Goal: Information Seeking & Learning: Learn about a topic

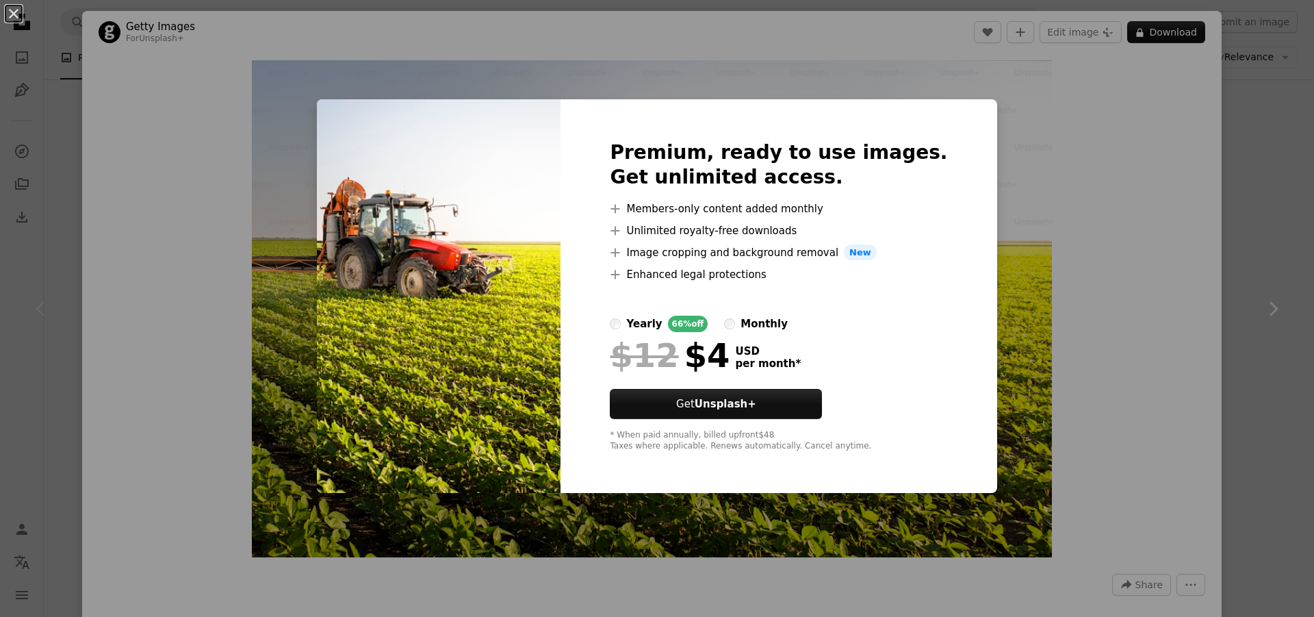
click at [1079, 139] on div "An X shape Premium, ready to use images. Get unlimited access. A plus sign Memb…" at bounding box center [657, 308] width 1314 height 617
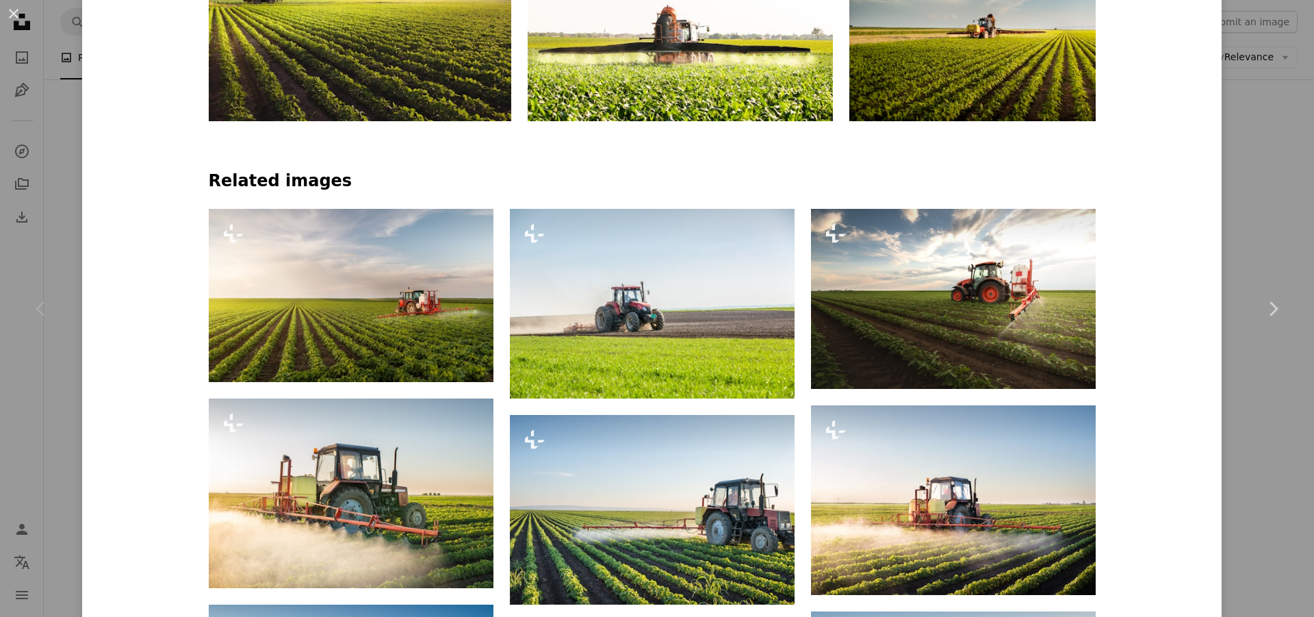
scroll to position [890, 0]
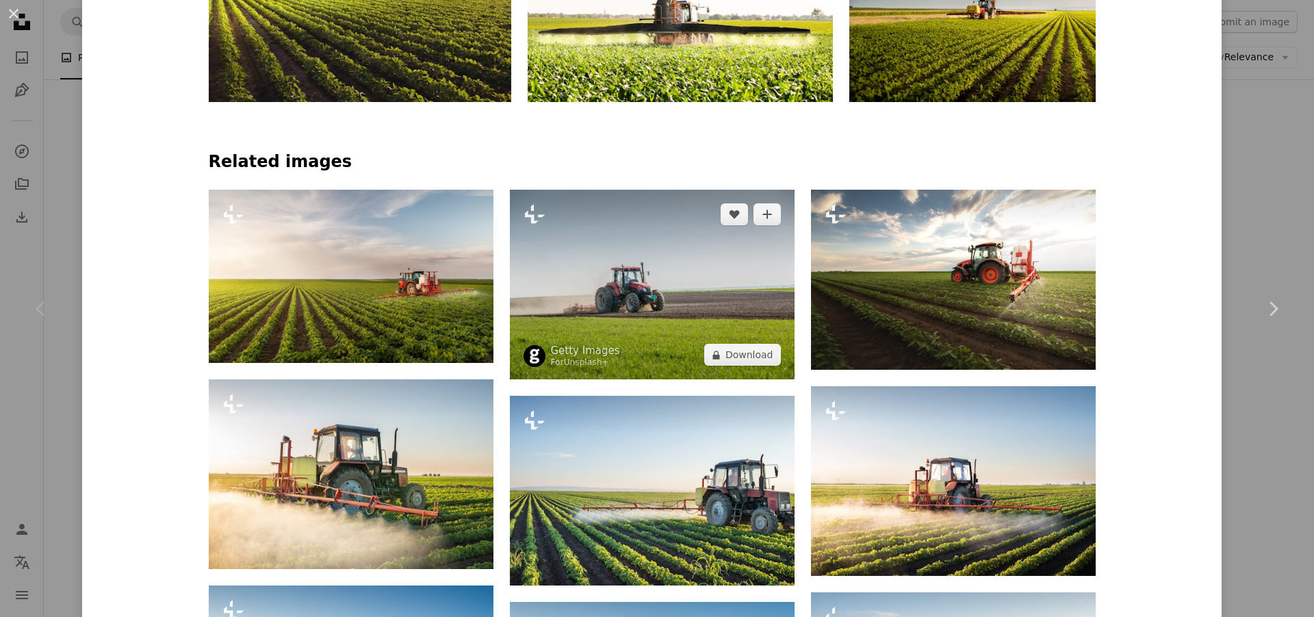
click at [644, 294] on img at bounding box center [652, 285] width 285 height 190
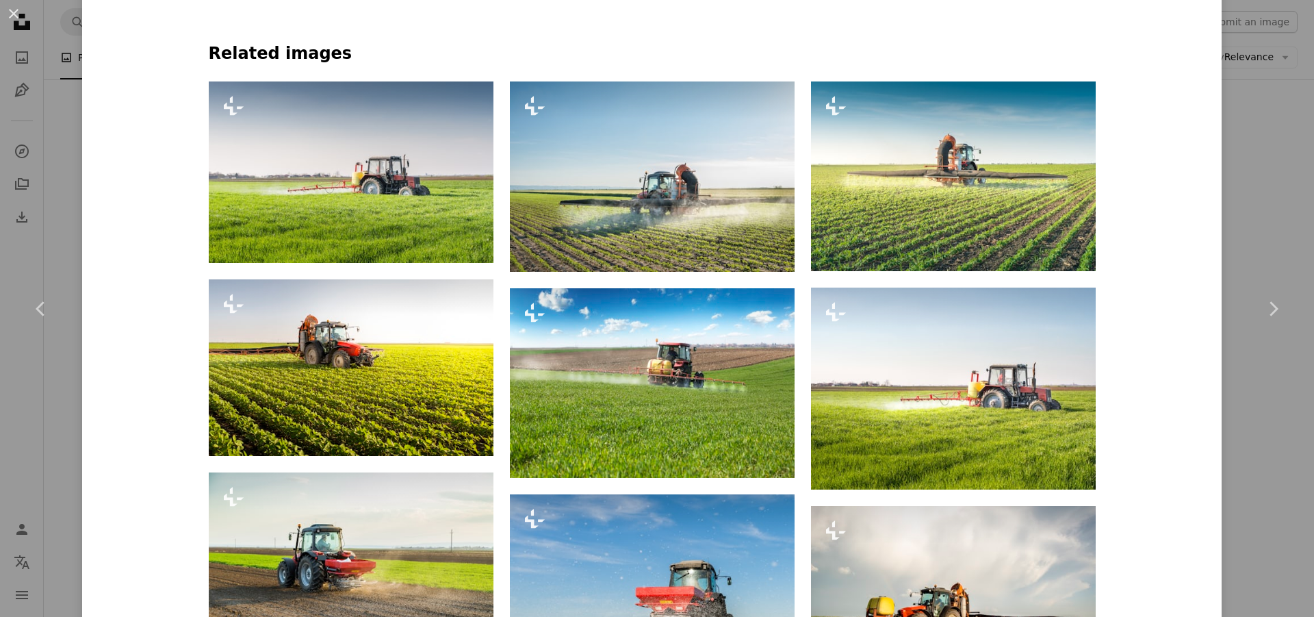
scroll to position [890, 0]
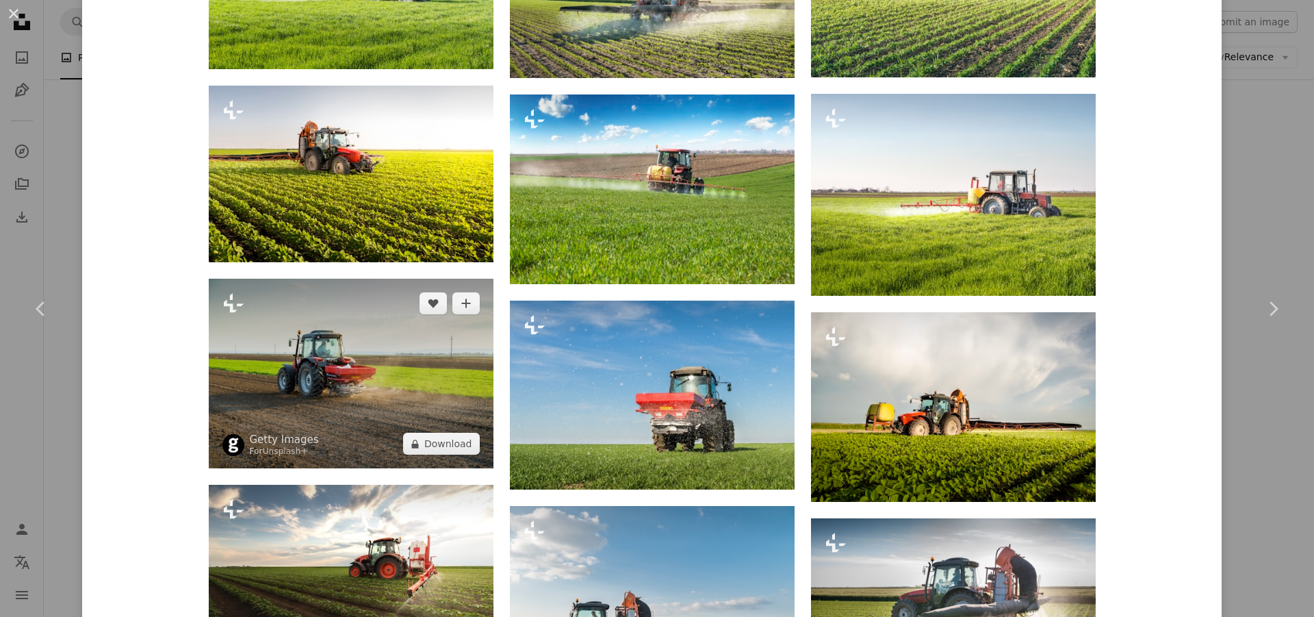
click at [344, 383] on img at bounding box center [351, 374] width 285 height 190
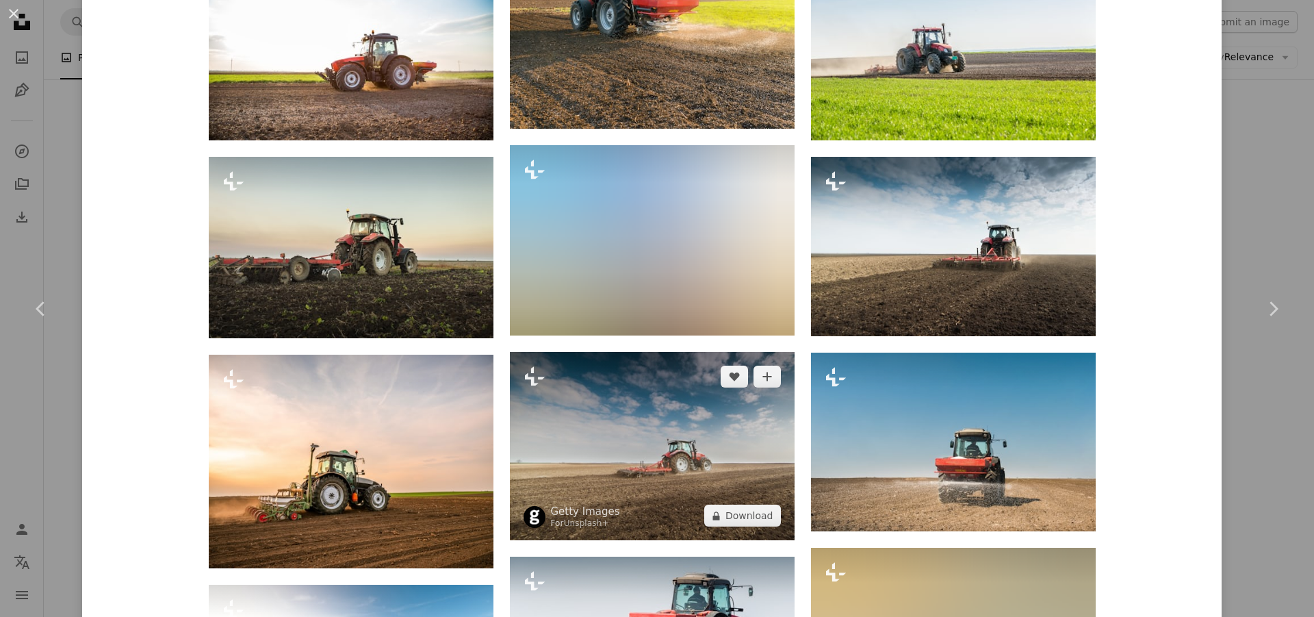
scroll to position [1164, 0]
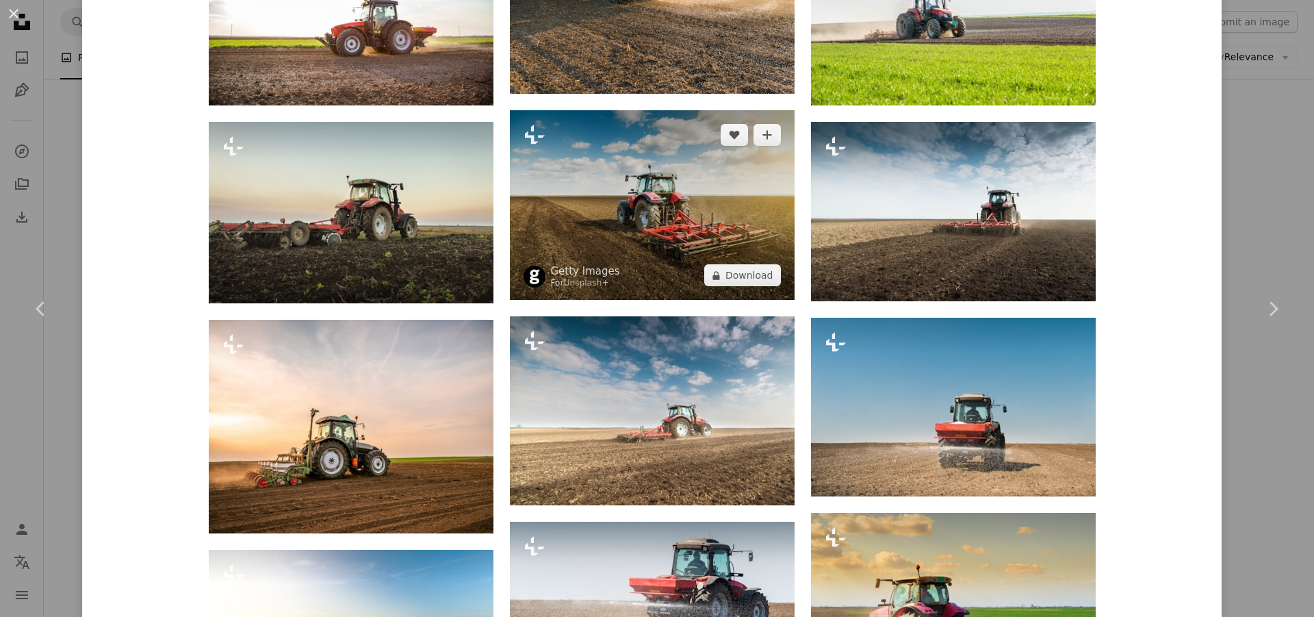
click at [652, 221] on img at bounding box center [652, 205] width 285 height 190
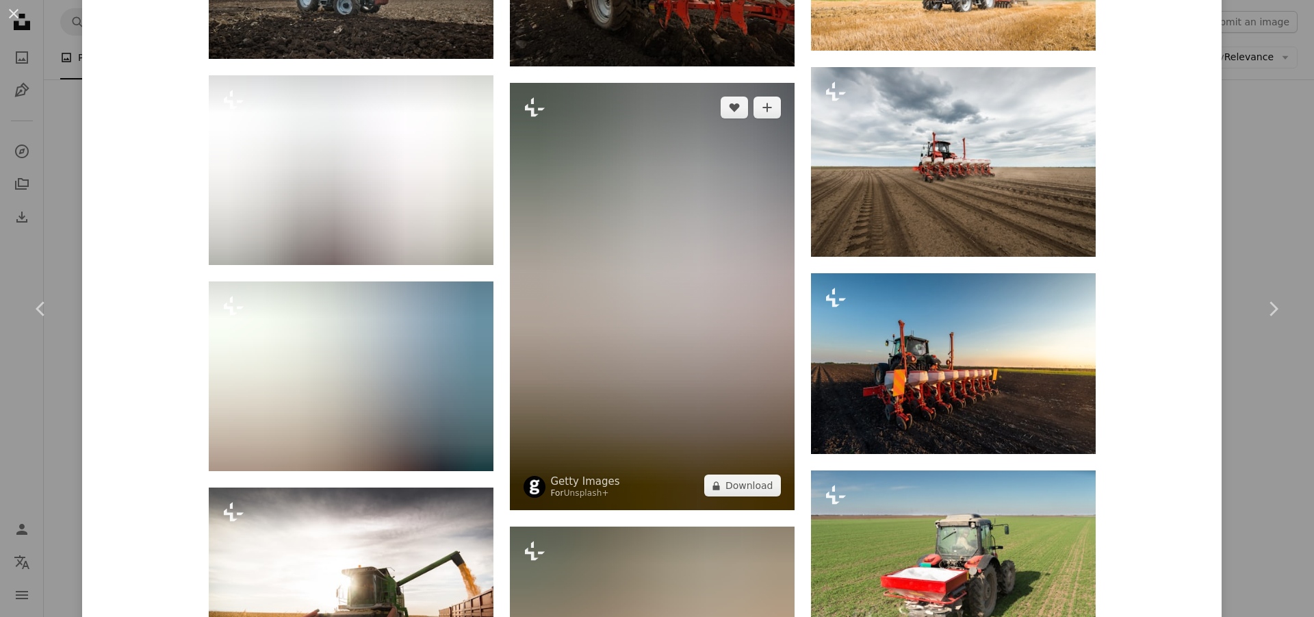
scroll to position [3711, 0]
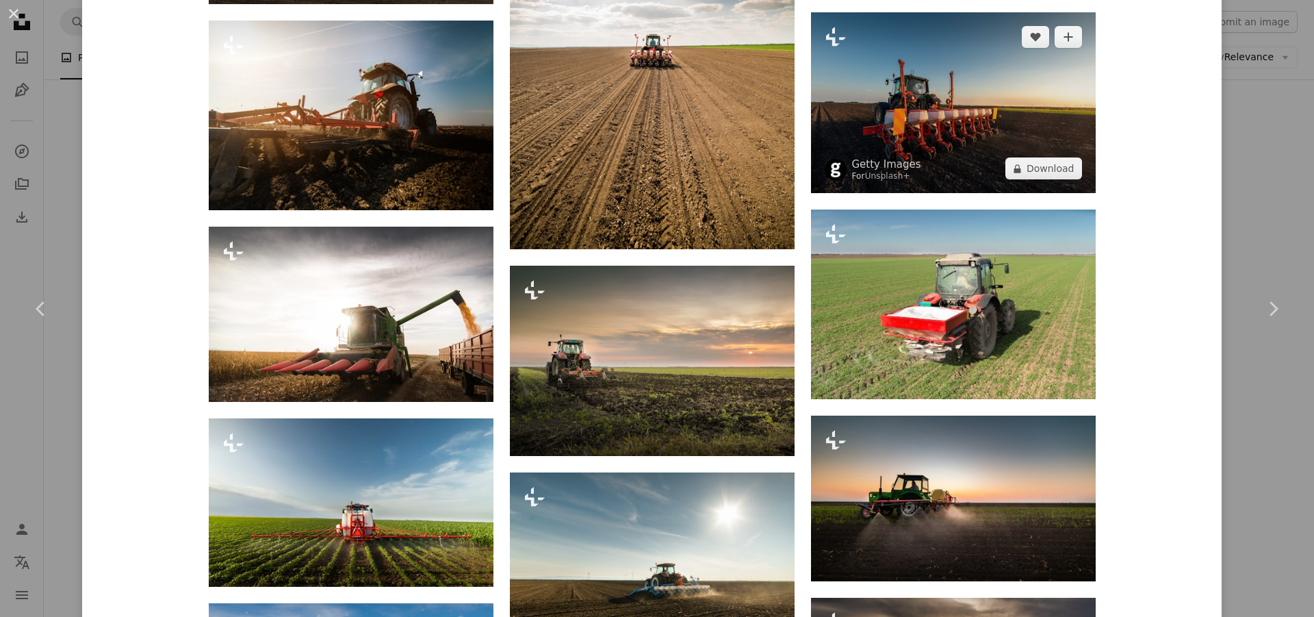
click at [923, 133] on img at bounding box center [953, 102] width 285 height 181
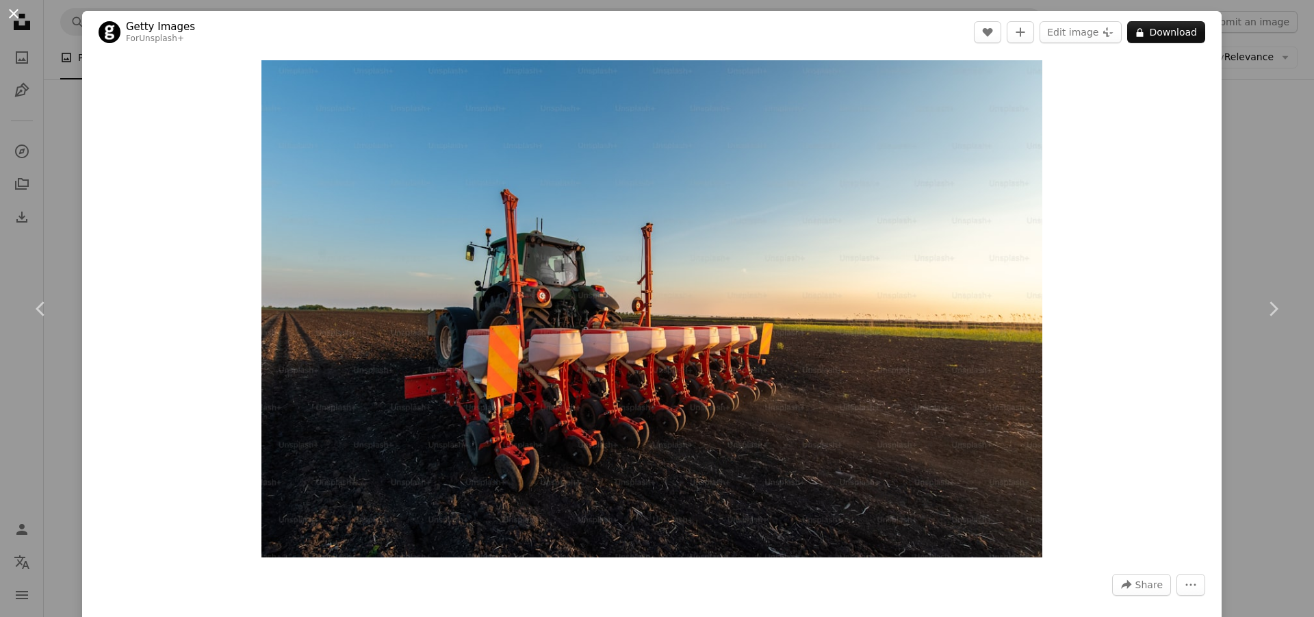
click at [16, 17] on button "An X shape" at bounding box center [13, 13] width 16 height 16
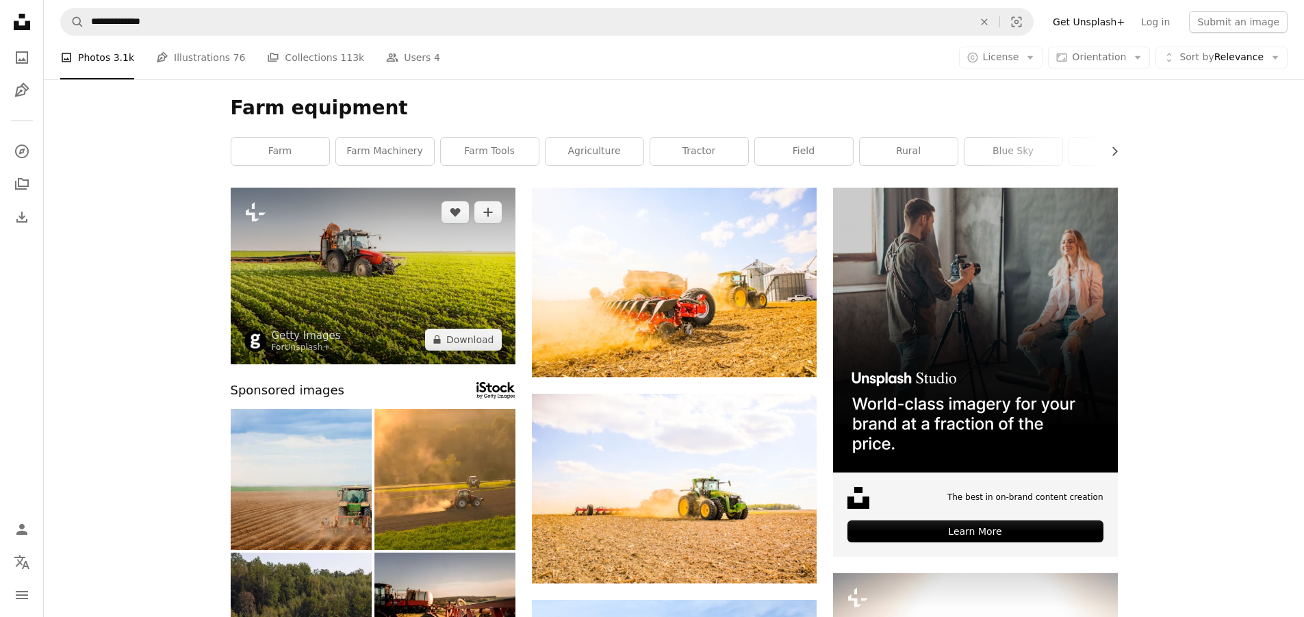
click at [407, 290] on img at bounding box center [373, 276] width 285 height 177
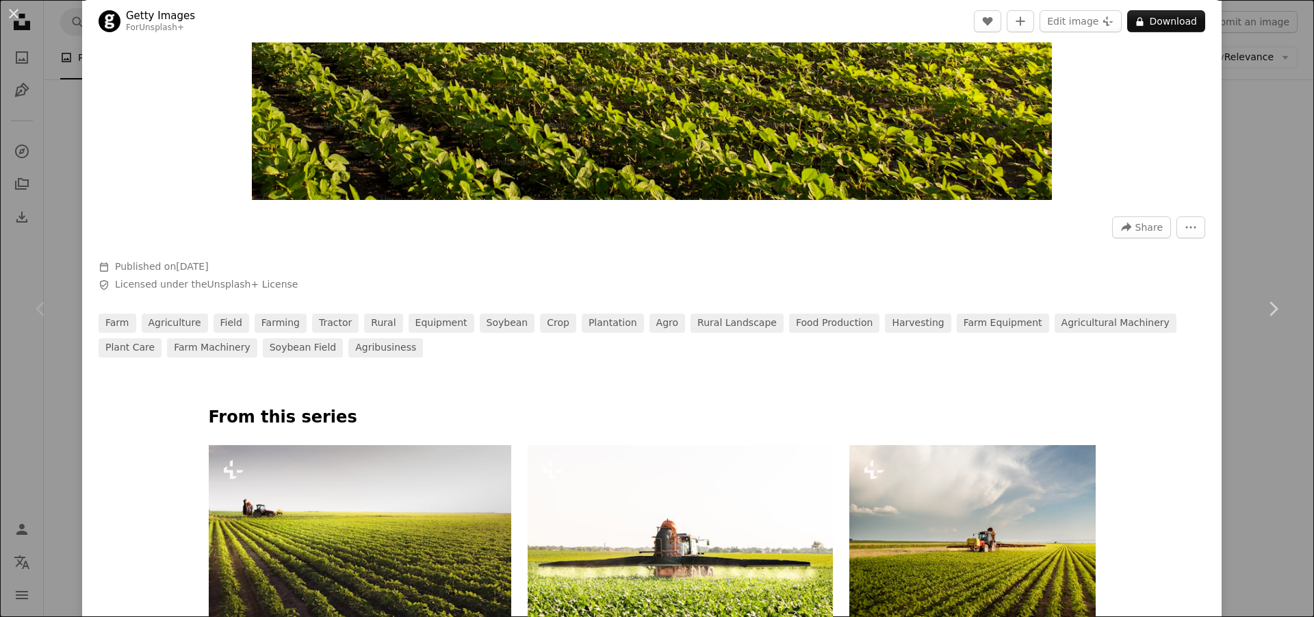
scroll to position [548, 0]
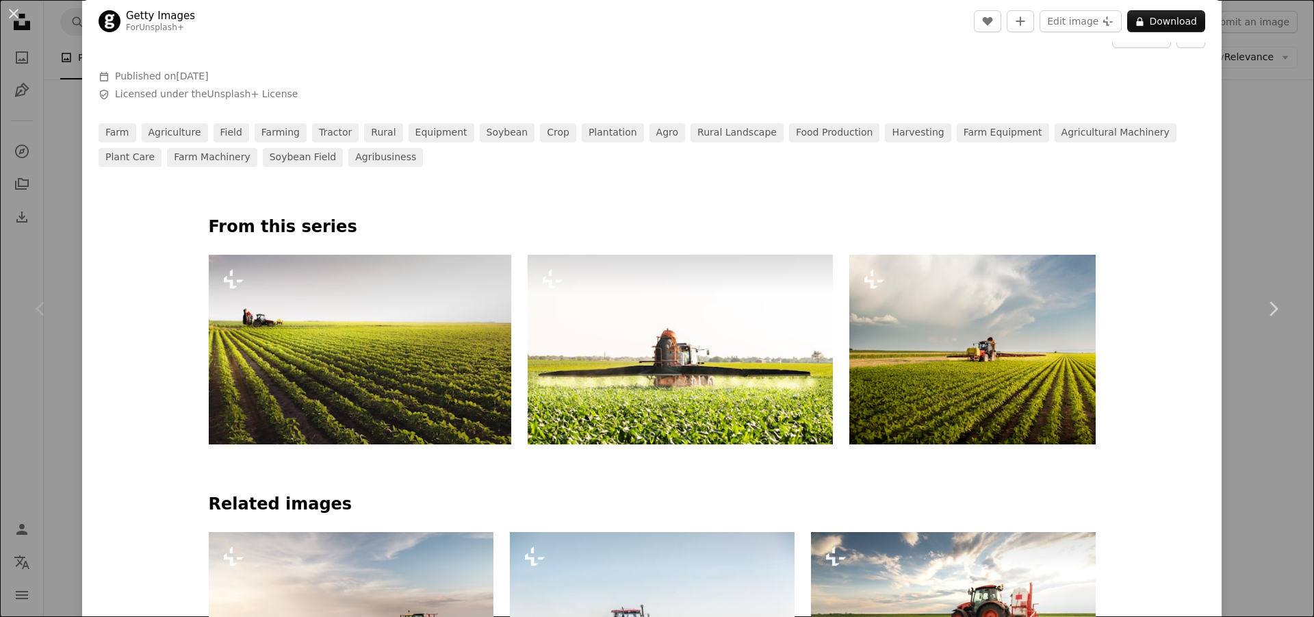
click at [648, 390] on img at bounding box center [680, 350] width 305 height 190
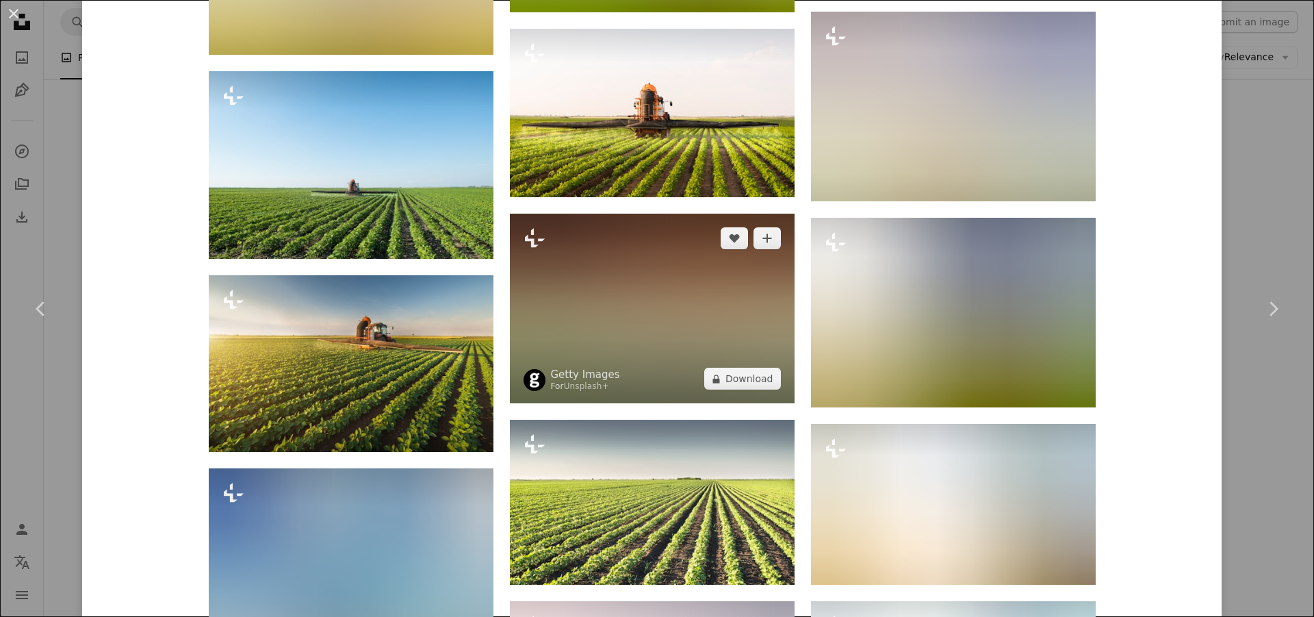
scroll to position [1780, 0]
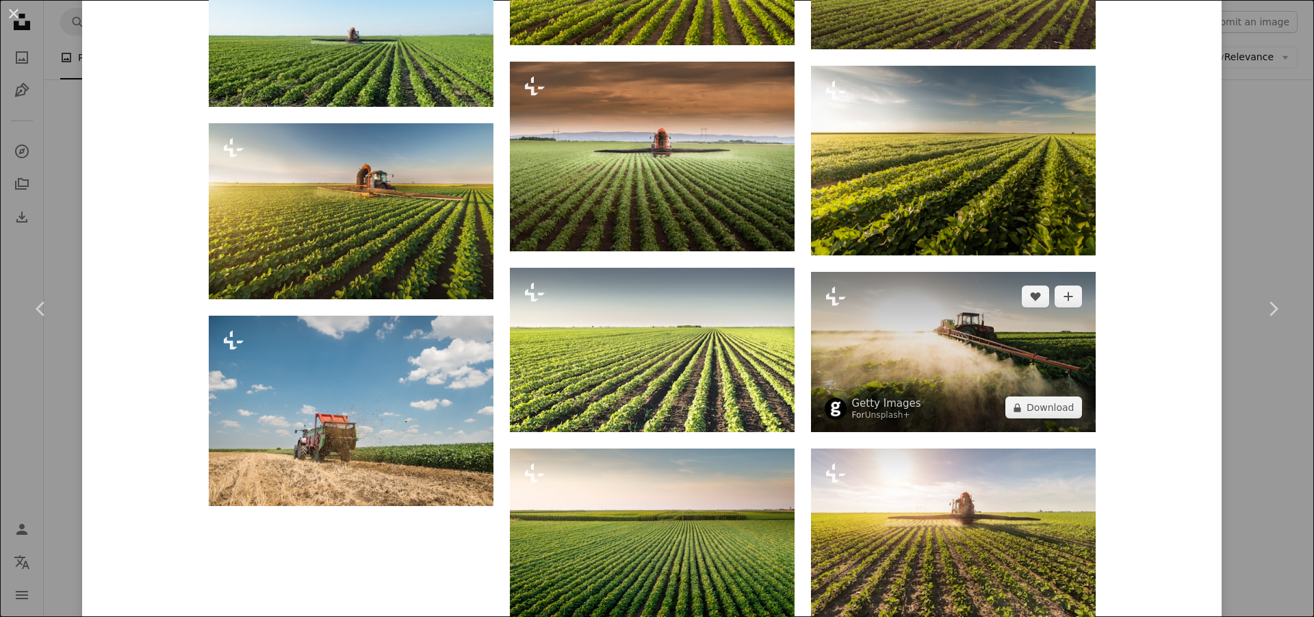
click at [886, 366] on img at bounding box center [953, 352] width 285 height 161
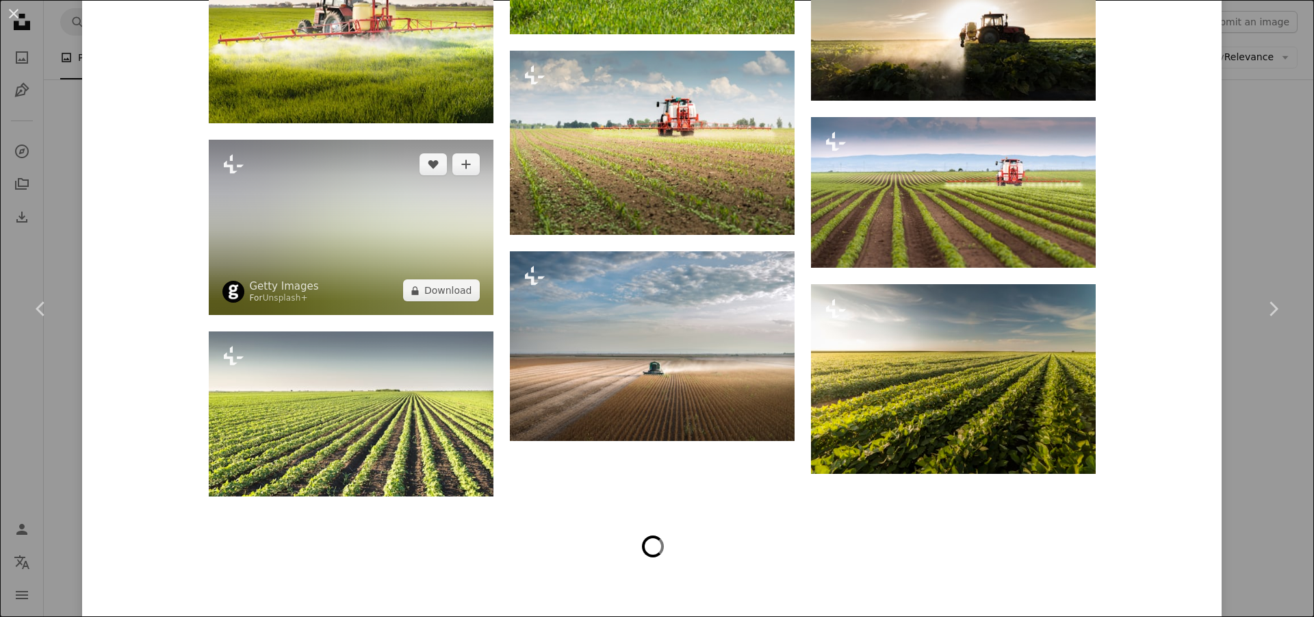
scroll to position [5288, 0]
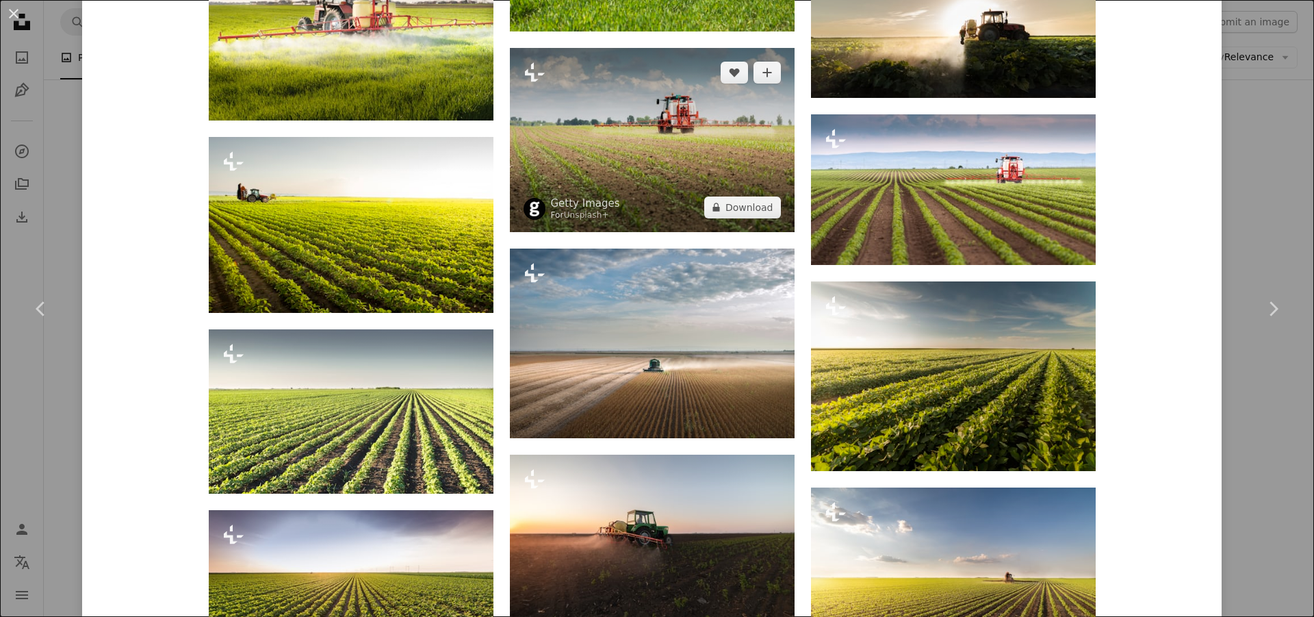
click at [661, 167] on img at bounding box center [652, 140] width 285 height 184
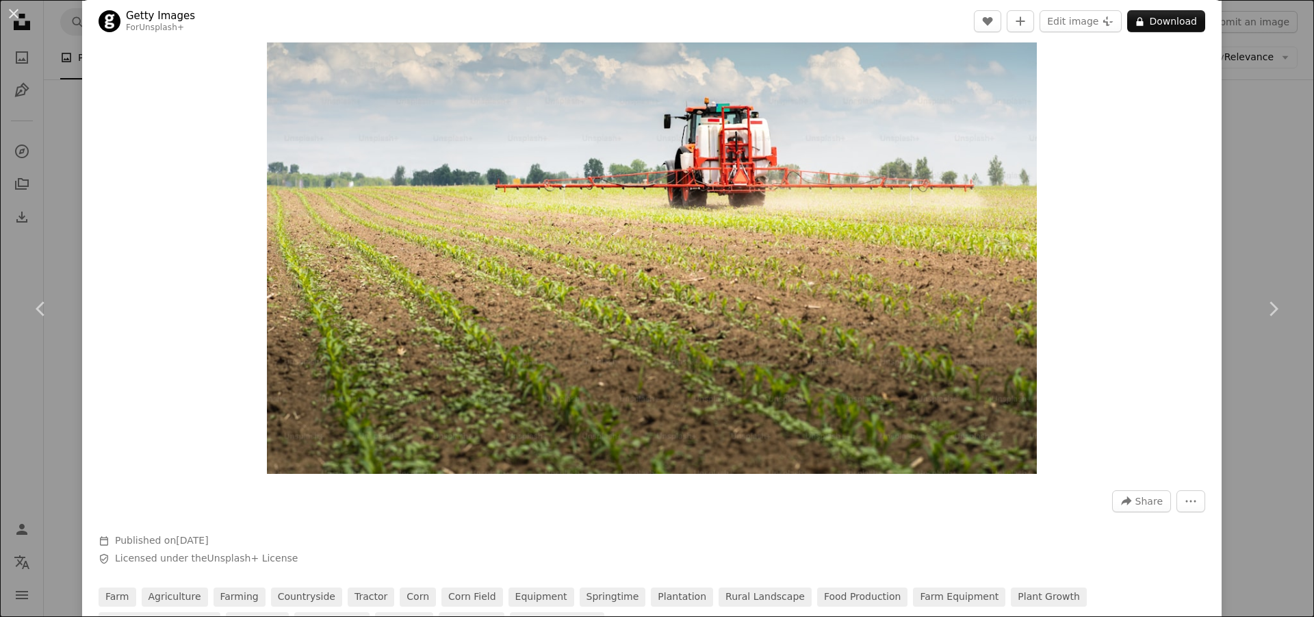
scroll to position [274, 0]
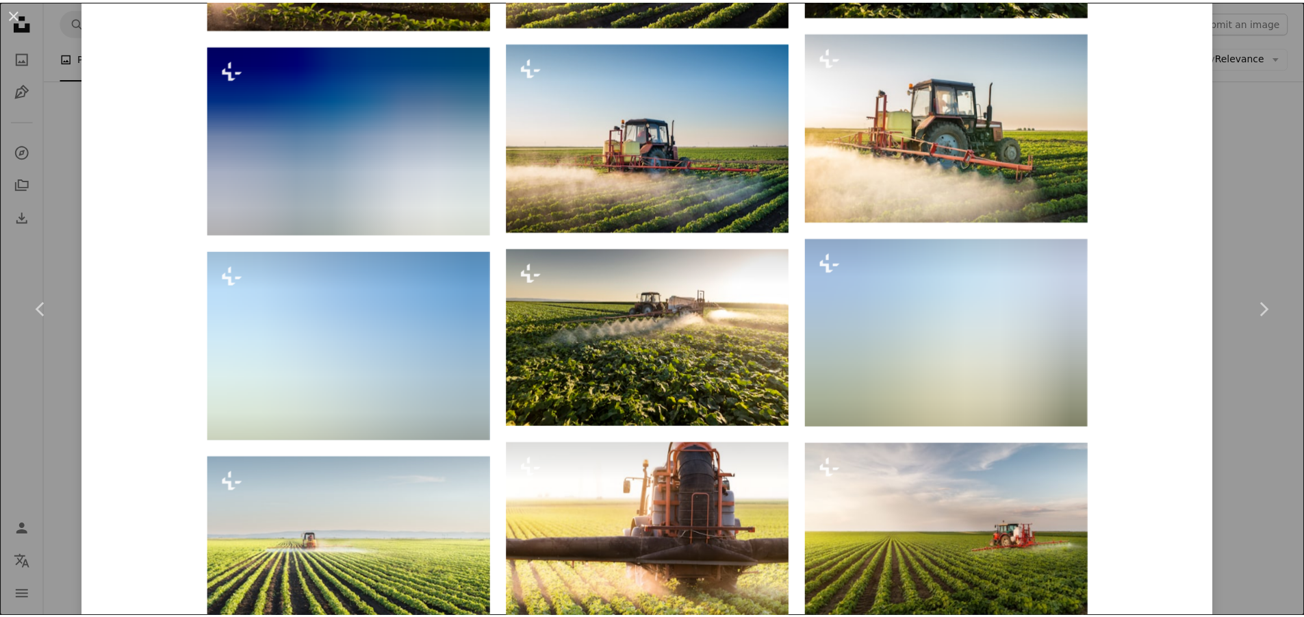
scroll to position [1780, 0]
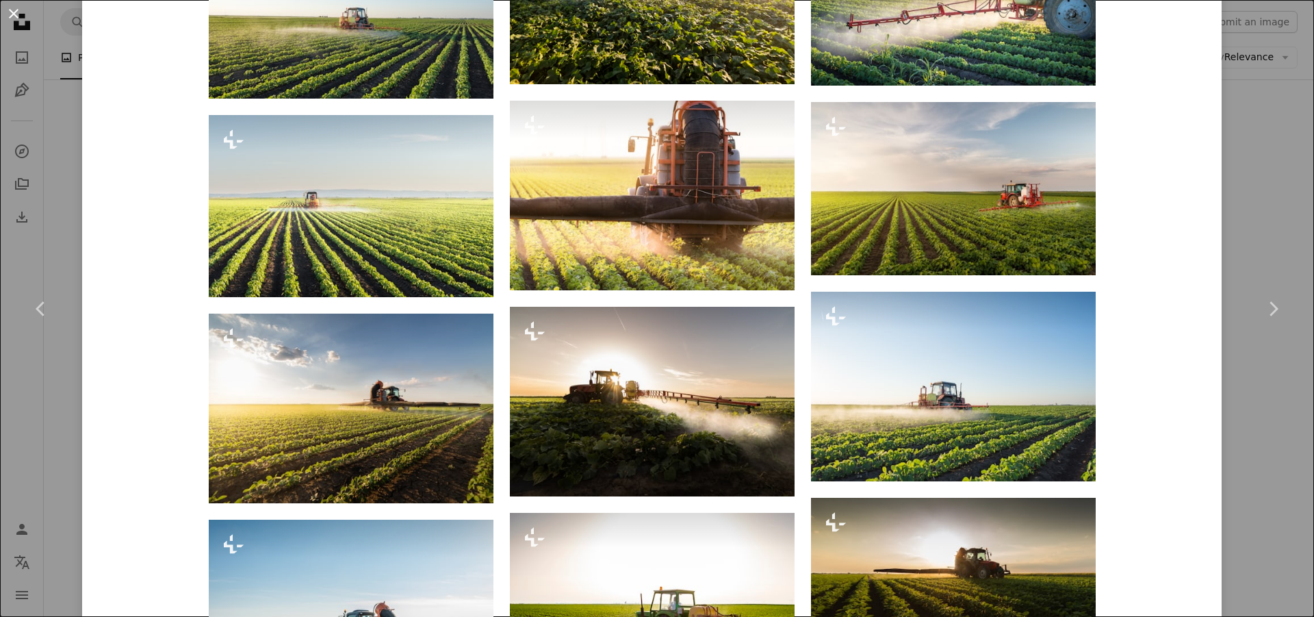
click at [10, 10] on button "An X shape" at bounding box center [13, 13] width 16 height 16
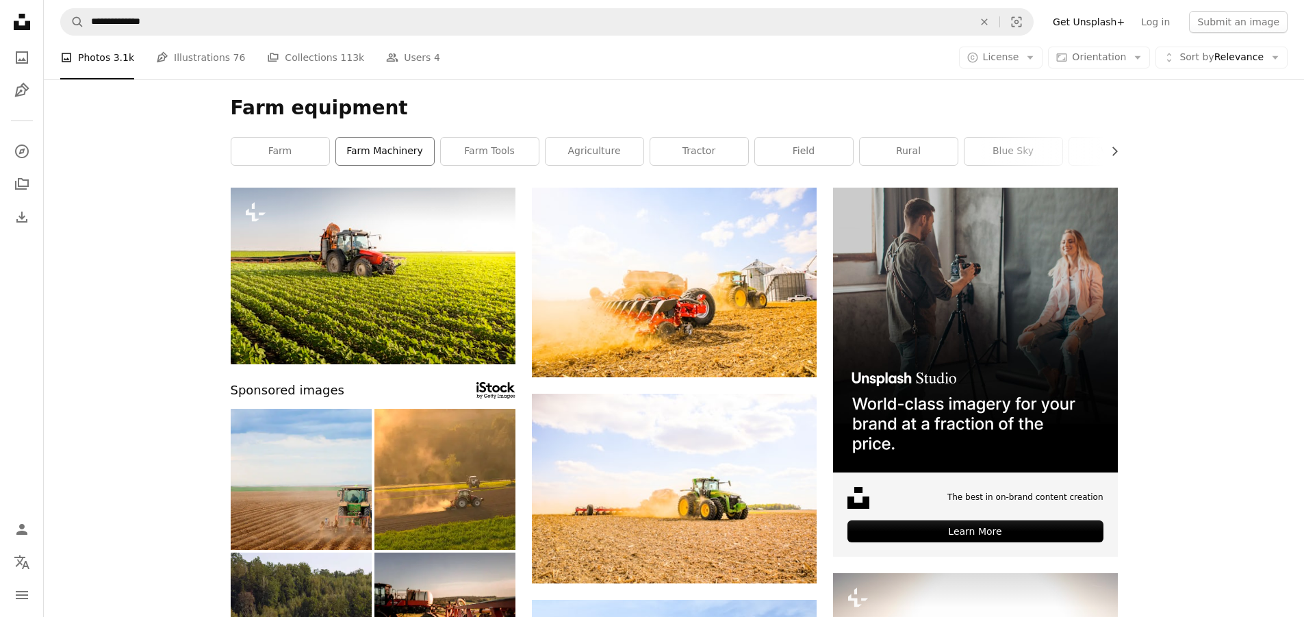
click at [405, 154] on link "farm machinery" at bounding box center [385, 151] width 98 height 27
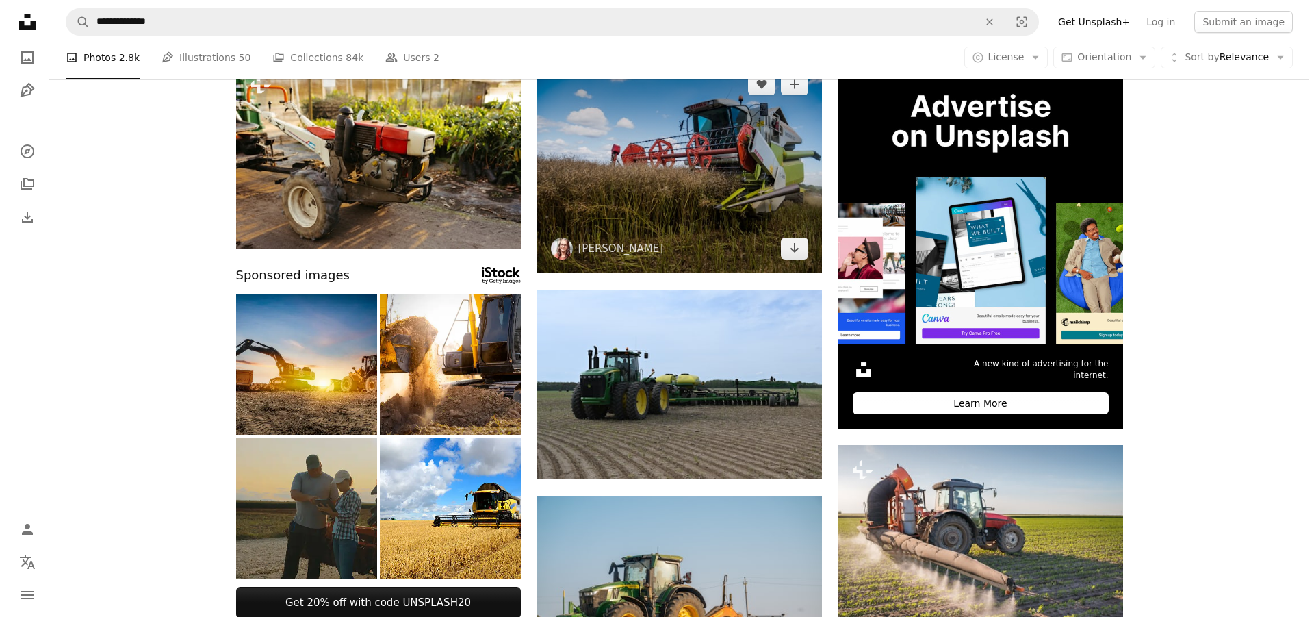
scroll to position [137, 0]
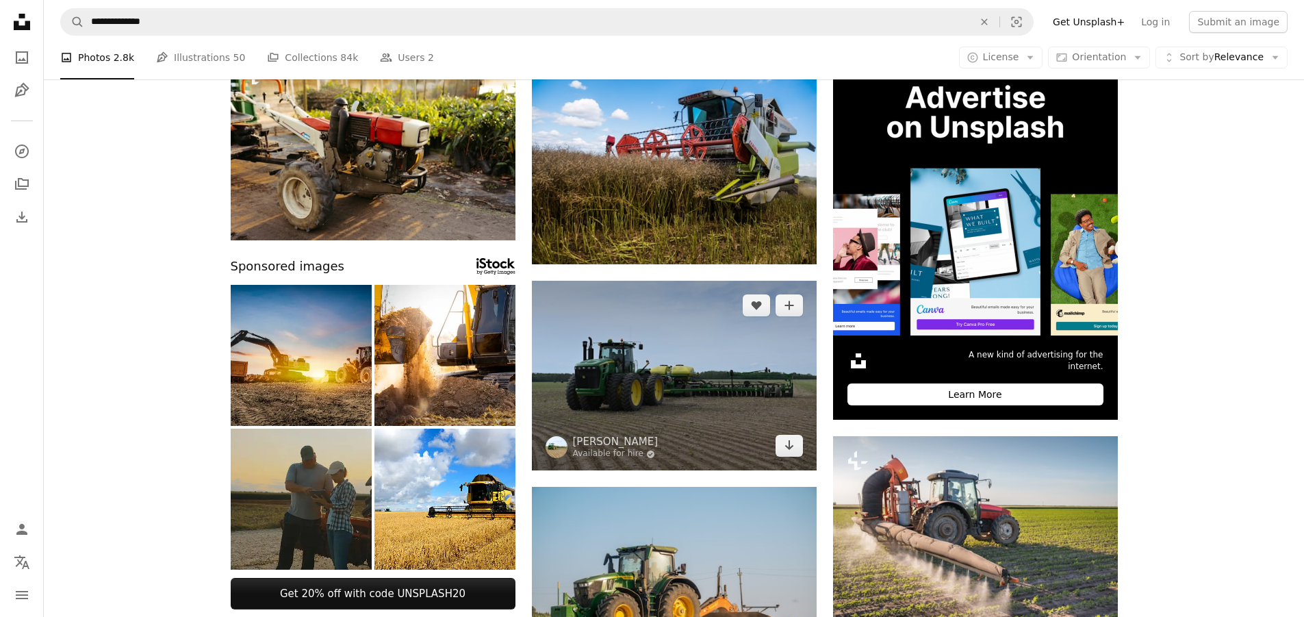
click at [649, 399] on img at bounding box center [674, 376] width 285 height 190
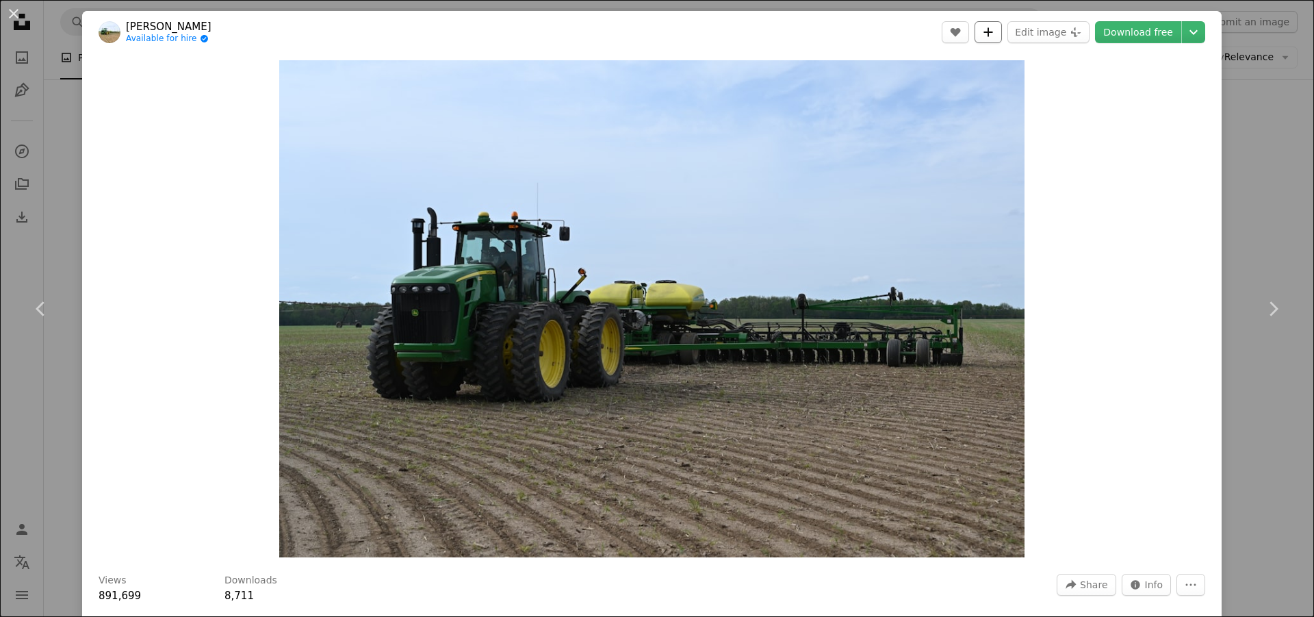
drag, startPoint x: 813, startPoint y: 208, endPoint x: 989, endPoint y: 33, distance: 248.3
click at [989, 33] on icon "Add to Collection" at bounding box center [988, 31] width 9 height 9
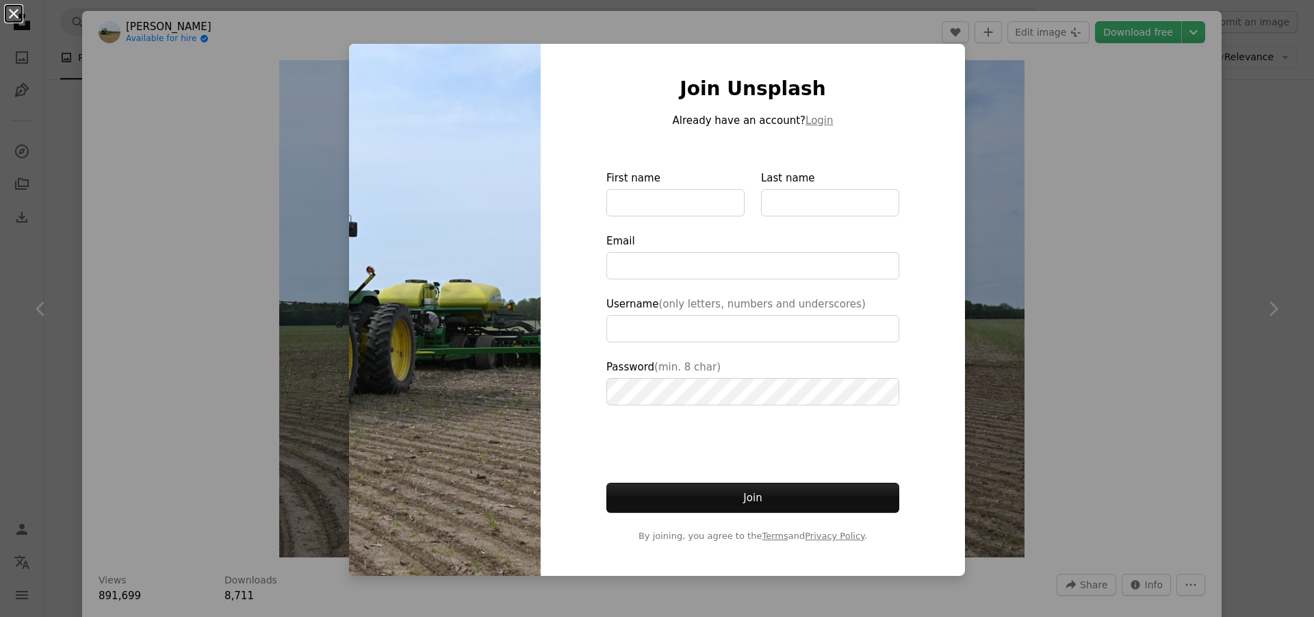
click at [16, 9] on button "An X shape" at bounding box center [13, 13] width 16 height 16
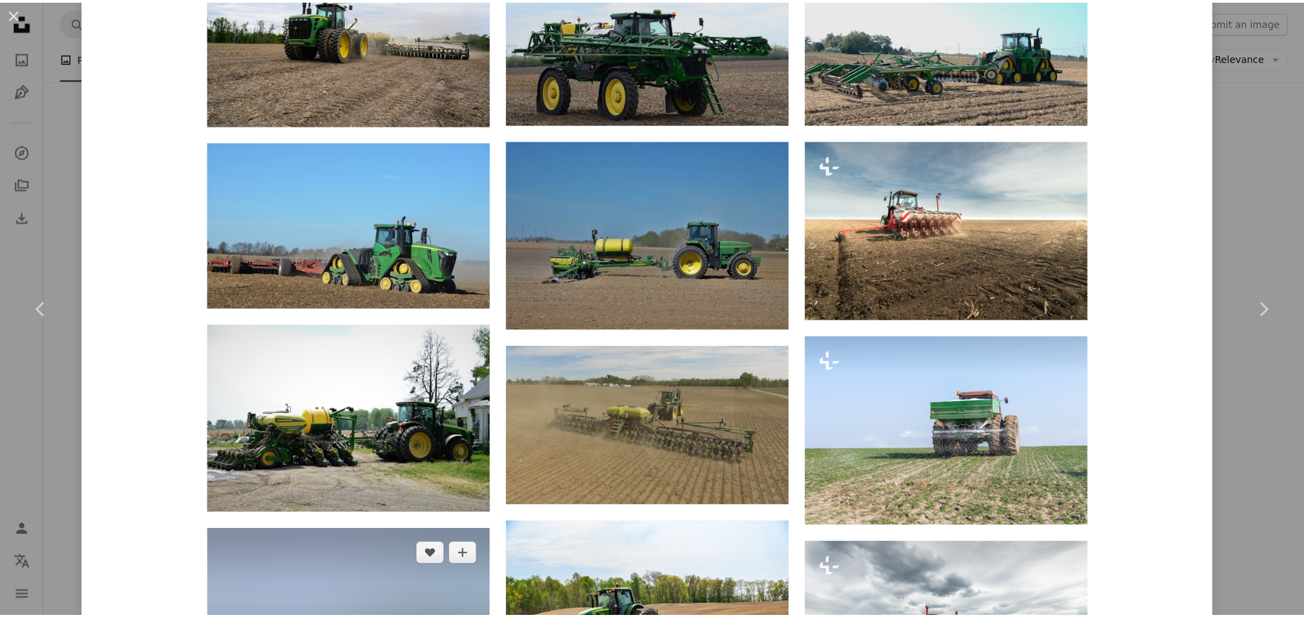
scroll to position [1232, 0]
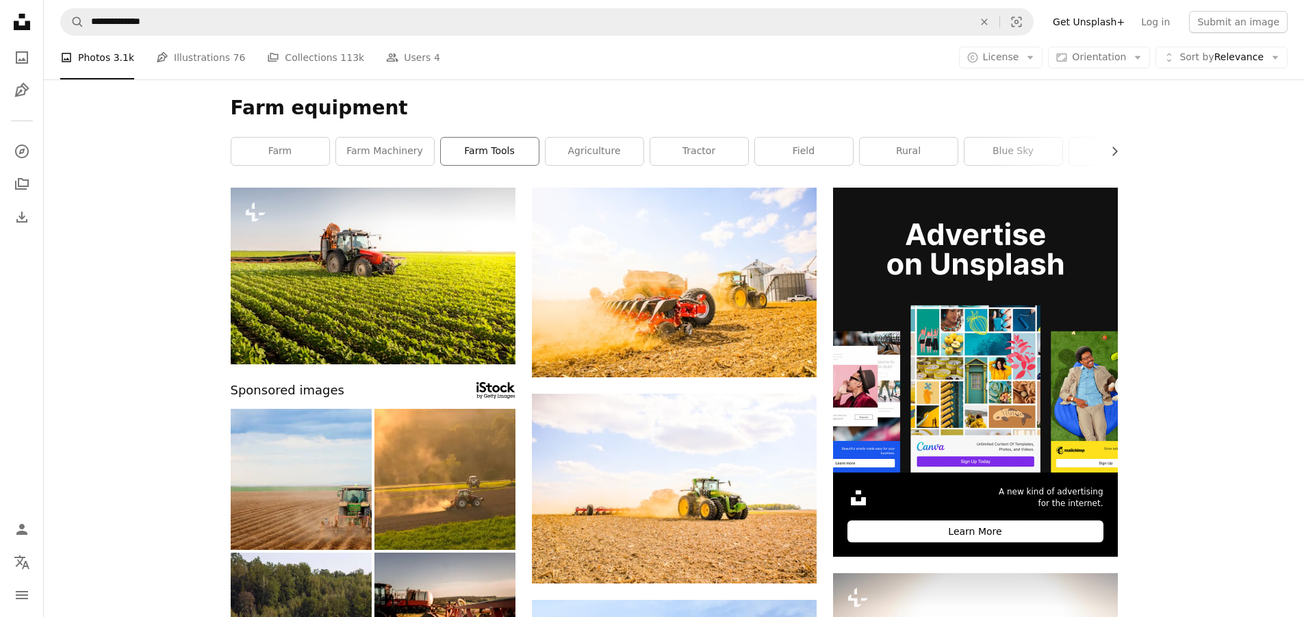
click at [504, 157] on link "farm tools" at bounding box center [490, 151] width 98 height 27
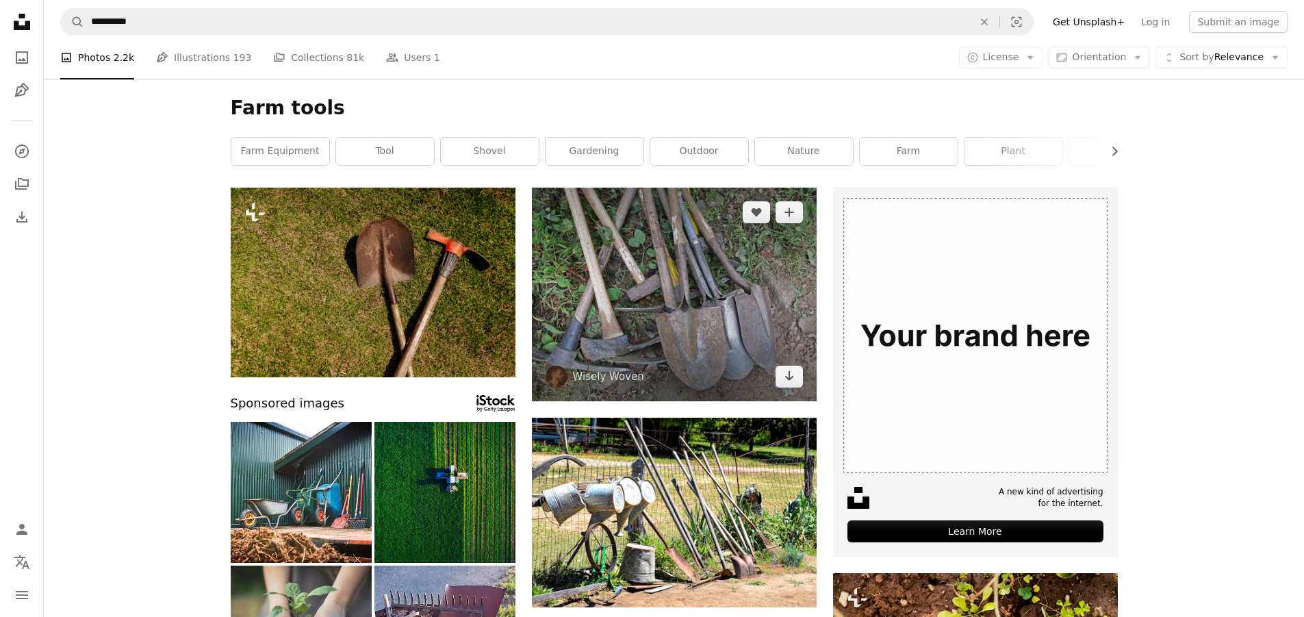
click at [663, 316] on img at bounding box center [674, 295] width 285 height 214
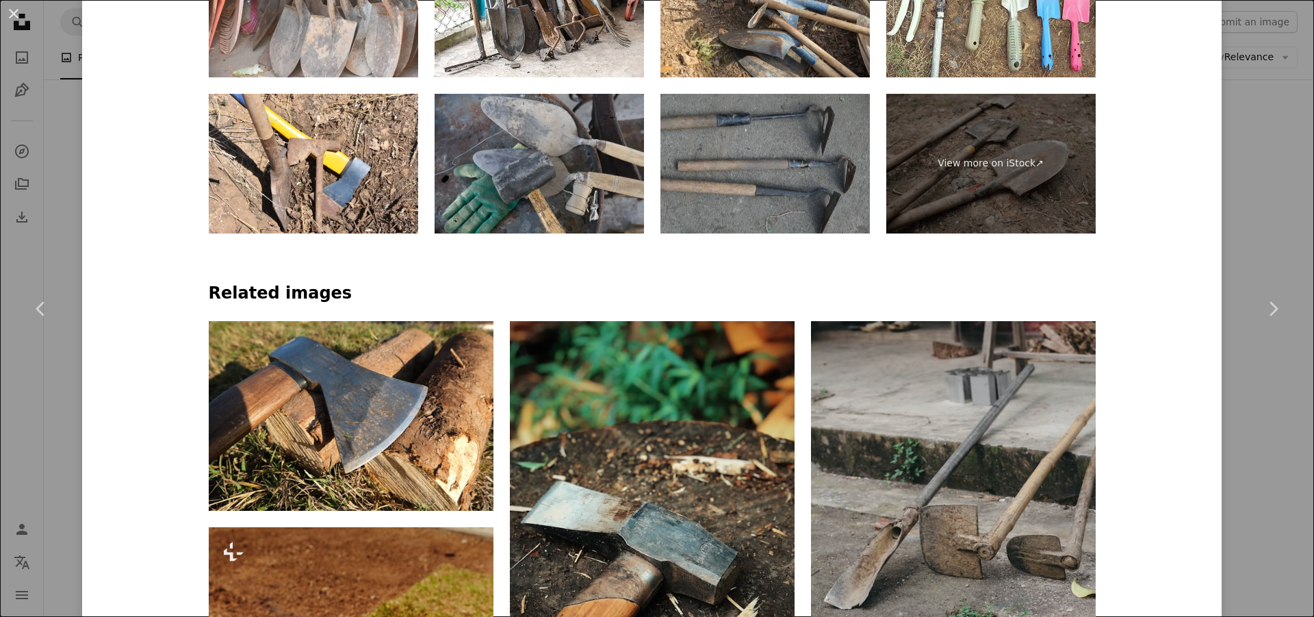
scroll to position [890, 0]
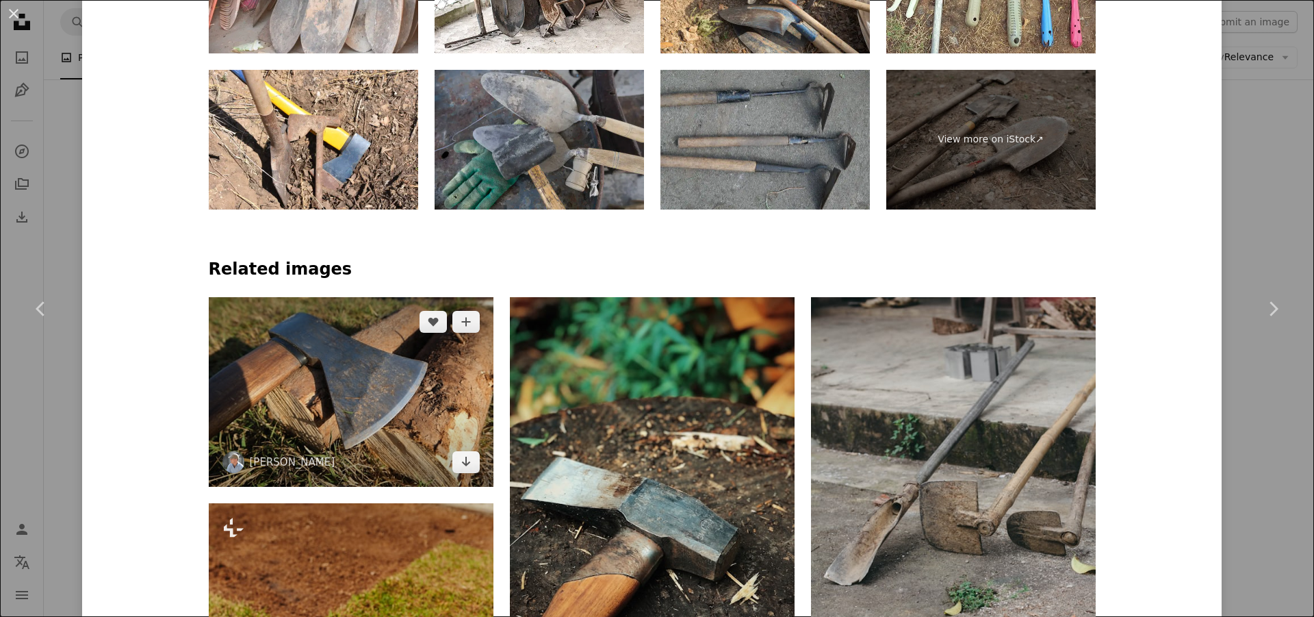
click at [366, 376] on img at bounding box center [351, 392] width 285 height 190
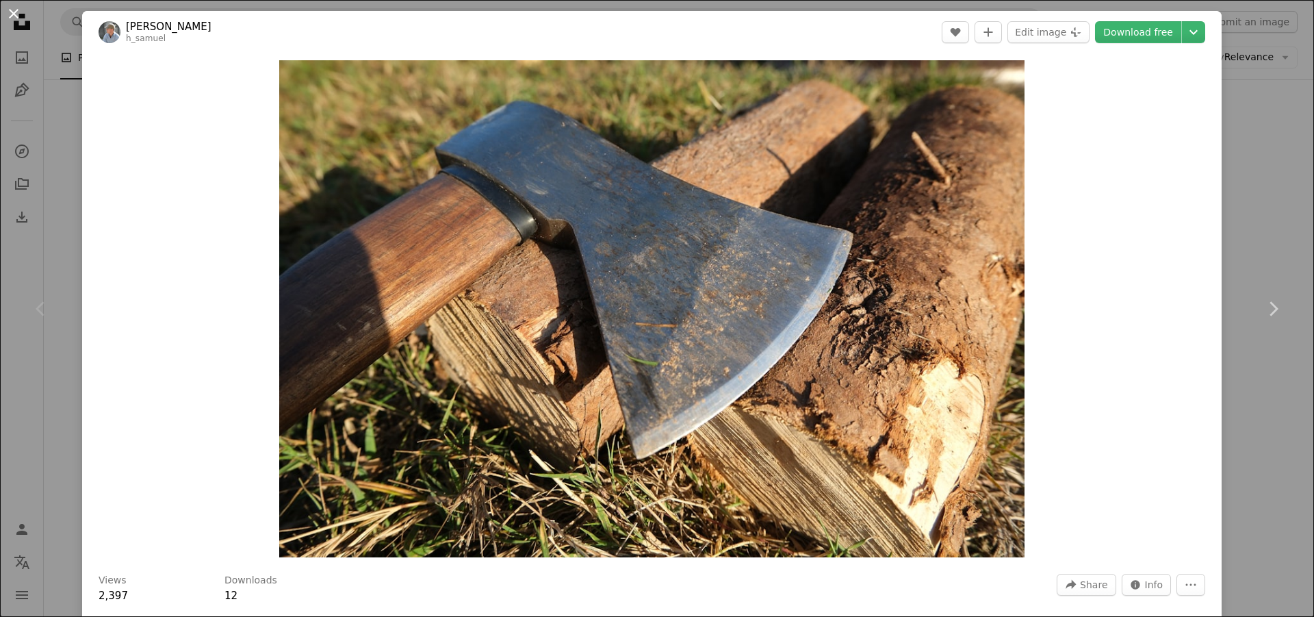
click at [12, 11] on button "An X shape" at bounding box center [13, 13] width 16 height 16
